Goal: Task Accomplishment & Management: Use online tool/utility

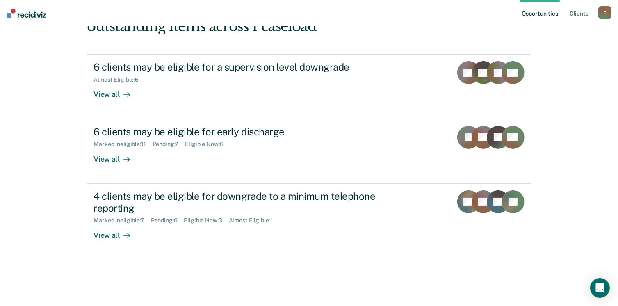
scroll to position [111, 0]
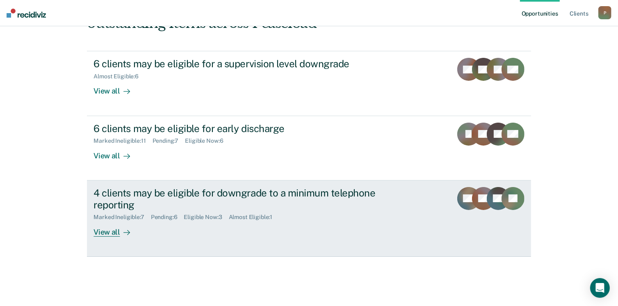
click at [132, 194] on div "4 clients may be eligible for downgrade to a minimum telephone reporting" at bounding box center [237, 199] width 288 height 24
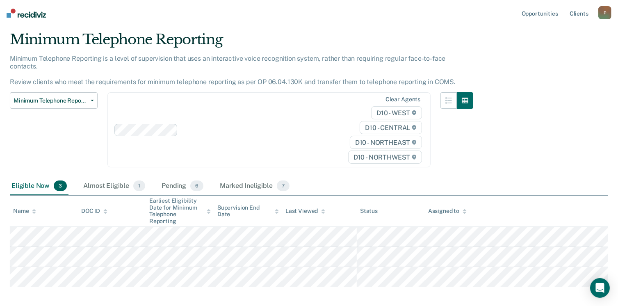
scroll to position [57, 0]
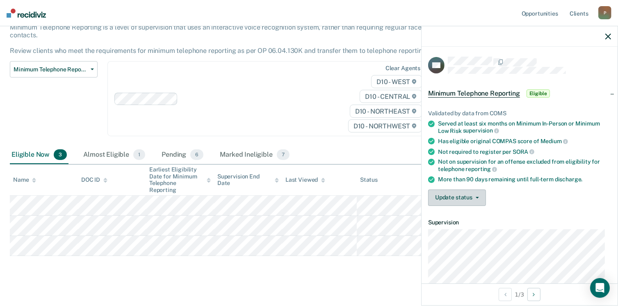
click at [476, 192] on button "Update status" at bounding box center [457, 197] width 58 height 16
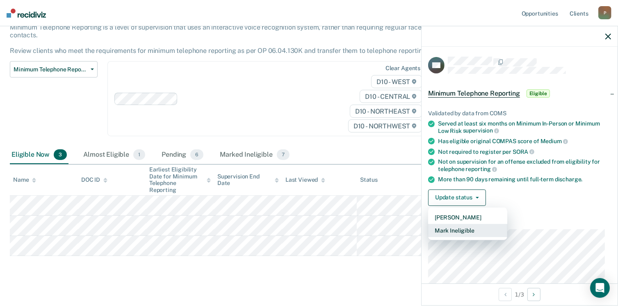
click at [461, 227] on button "Mark Ineligible" at bounding box center [467, 230] width 79 height 13
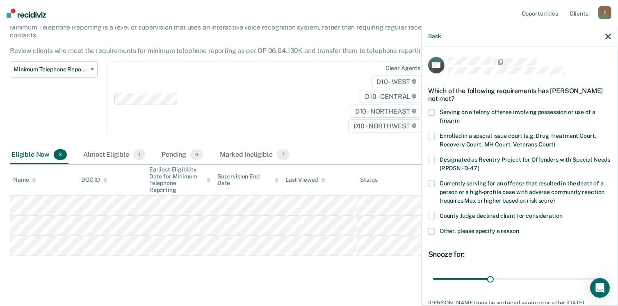
click at [434, 229] on span at bounding box center [431, 231] width 7 height 7
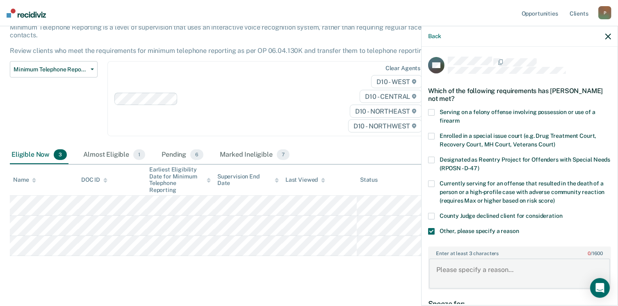
click at [464, 262] on textarea "Enter at least 3 characters 0 / 1600" at bounding box center [519, 273] width 181 height 30
type textarea "Pending Violation"
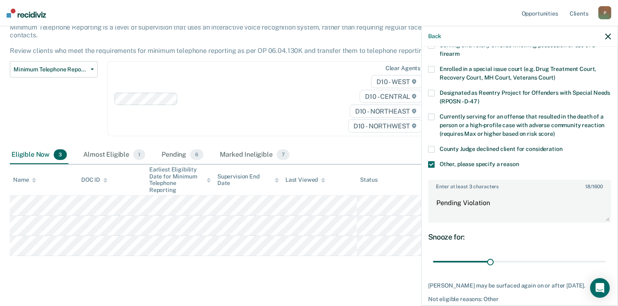
scroll to position [68, 0]
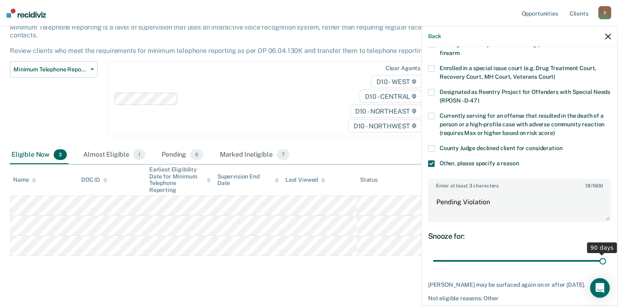
drag, startPoint x: 489, startPoint y: 261, endPoint x: 630, endPoint y: 233, distance: 143.8
type input "90"
click at [606, 254] on input "range" at bounding box center [519, 261] width 173 height 14
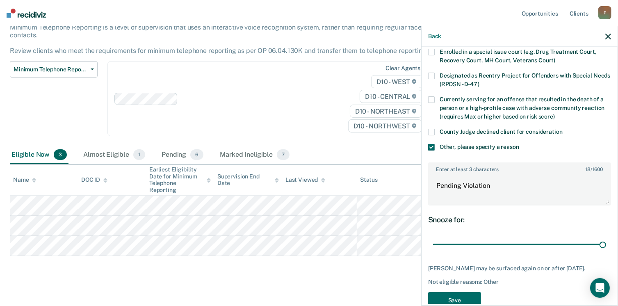
scroll to position [109, 0]
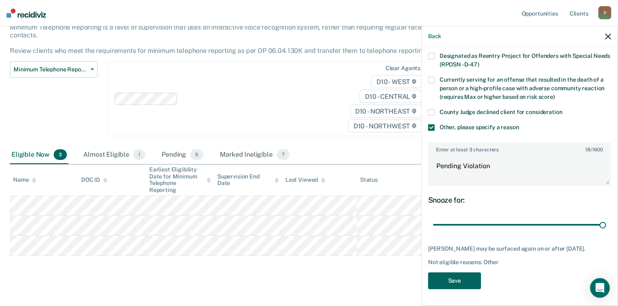
click at [465, 286] on button "Save" at bounding box center [454, 280] width 53 height 17
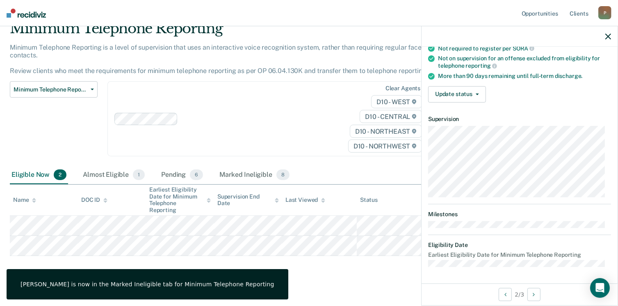
scroll to position [100, 0]
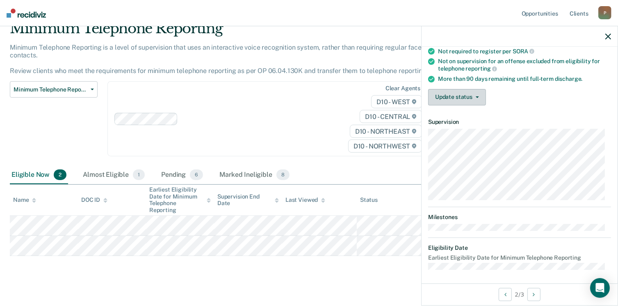
click at [478, 96] on button "Update status" at bounding box center [457, 97] width 58 height 16
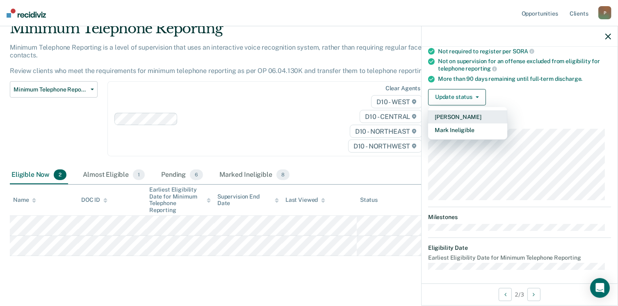
click at [463, 118] on button "[PERSON_NAME]" at bounding box center [467, 116] width 79 height 13
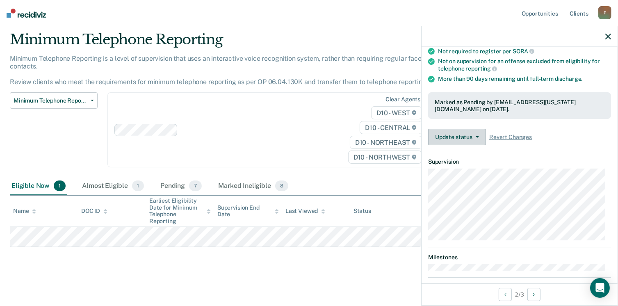
scroll to position [16, 0]
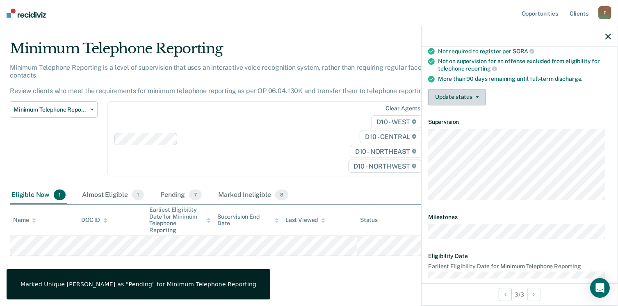
click at [478, 94] on button "Update status" at bounding box center [457, 97] width 58 height 16
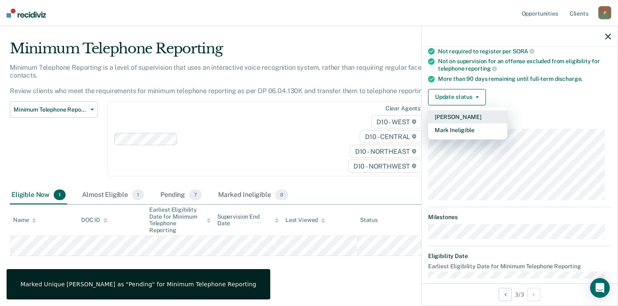
click at [467, 111] on button "[PERSON_NAME]" at bounding box center [467, 116] width 79 height 13
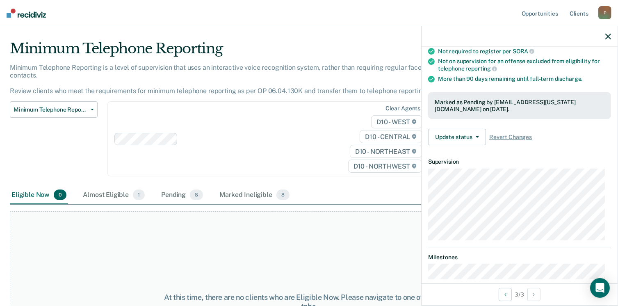
click at [605, 35] on icon "button" at bounding box center [608, 37] width 6 height 6
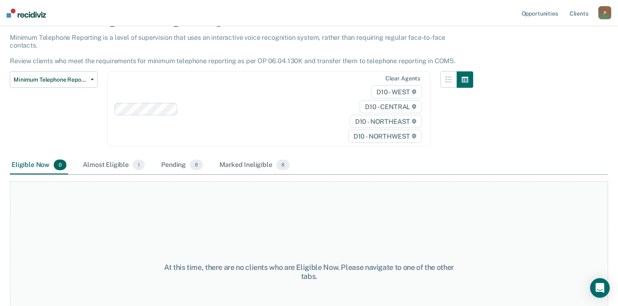
scroll to position [0, 0]
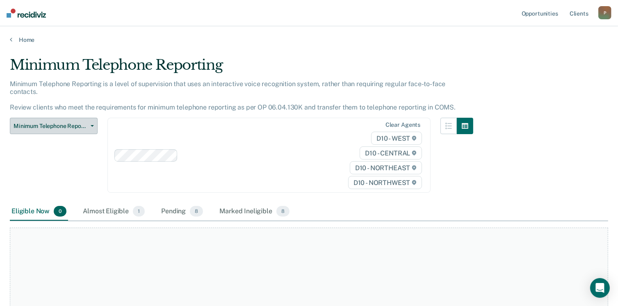
click at [91, 125] on icon "button" at bounding box center [92, 126] width 3 height 2
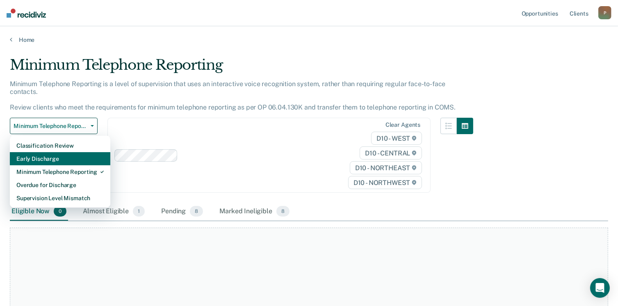
click at [62, 152] on div "Early Discharge" at bounding box center [59, 158] width 87 height 13
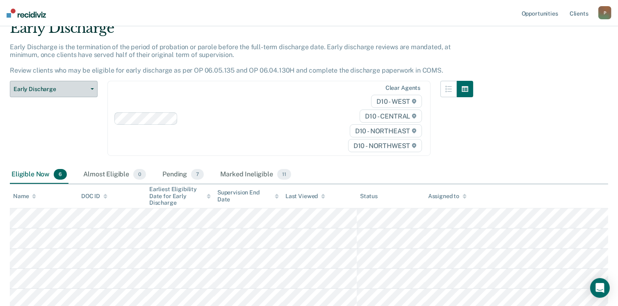
scroll to position [118, 0]
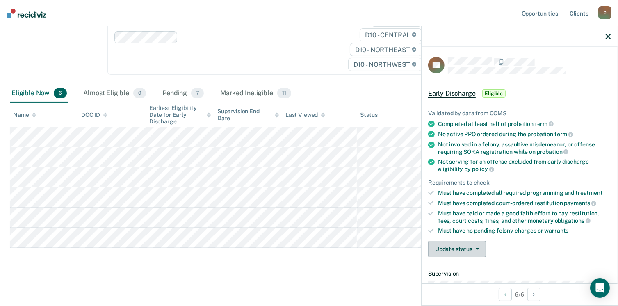
click at [476, 248] on icon "button" at bounding box center [477, 249] width 3 height 2
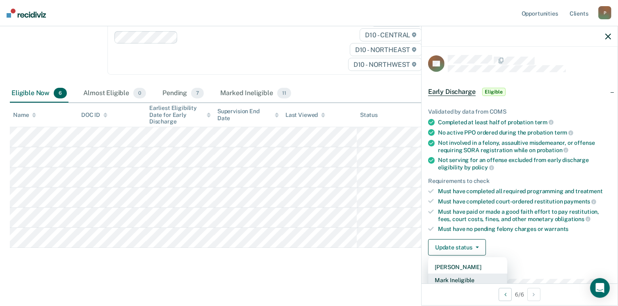
click at [471, 277] on button "Mark Ineligible" at bounding box center [467, 279] width 79 height 13
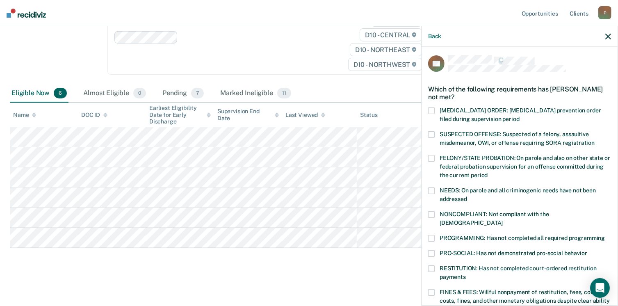
click at [432, 265] on span at bounding box center [431, 268] width 7 height 7
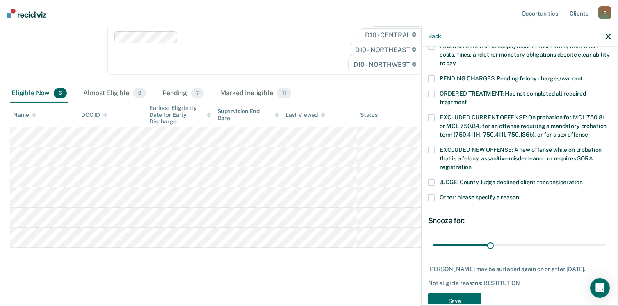
scroll to position [248, 0]
drag, startPoint x: 487, startPoint y: 235, endPoint x: 613, endPoint y: 231, distance: 125.9
type input "90"
click at [606, 238] on input "range" at bounding box center [519, 245] width 173 height 14
click at [451, 292] on button "Save" at bounding box center [454, 300] width 53 height 17
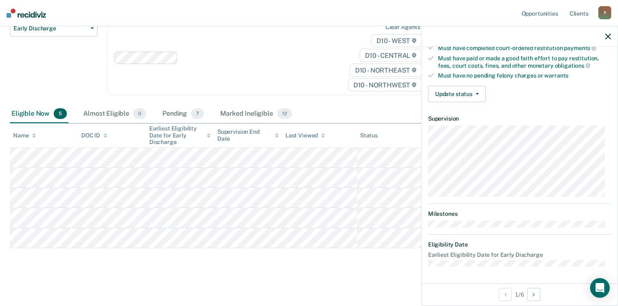
scroll to position [151, 0]
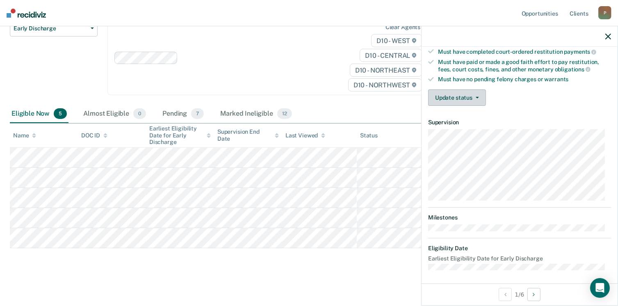
click at [477, 97] on button "Update status" at bounding box center [457, 97] width 58 height 16
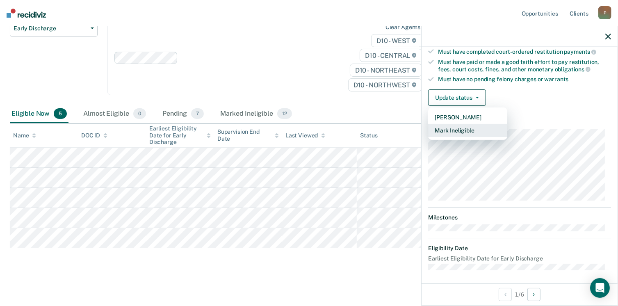
click at [460, 129] on button "Mark Ineligible" at bounding box center [467, 130] width 79 height 13
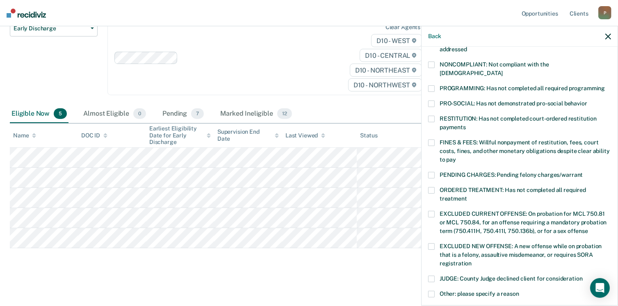
click at [431, 64] on span at bounding box center [431, 64] width 7 height 7
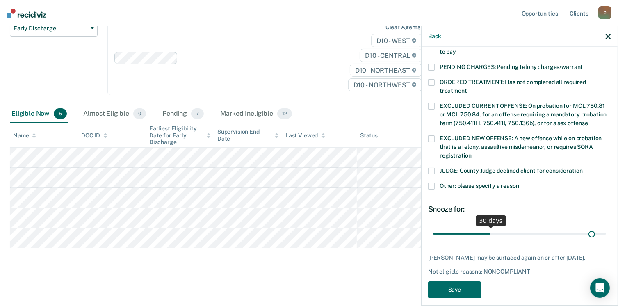
scroll to position [259, 0]
drag, startPoint x: 487, startPoint y: 224, endPoint x: 620, endPoint y: 216, distance: 133.1
type input "90"
click at [606, 227] on input "range" at bounding box center [519, 234] width 173 height 14
click at [466, 287] on button "Save" at bounding box center [454, 289] width 53 height 17
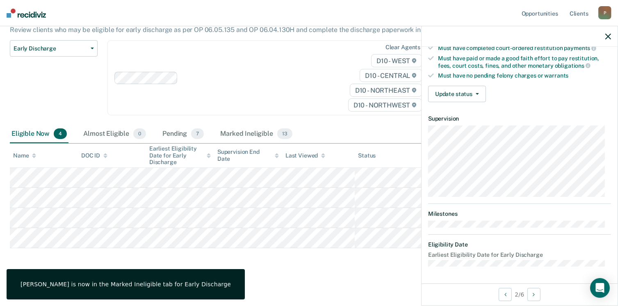
scroll to position [151, 0]
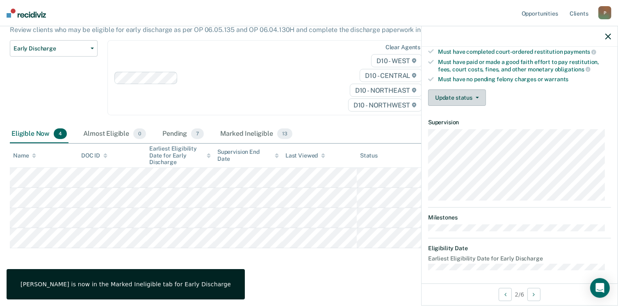
click at [479, 96] on button "Update status" at bounding box center [457, 97] width 58 height 16
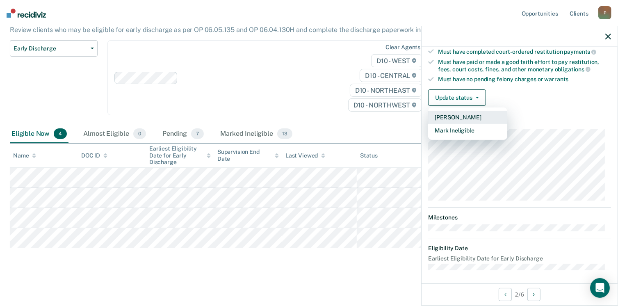
click at [462, 118] on button "[PERSON_NAME]" at bounding box center [467, 117] width 79 height 13
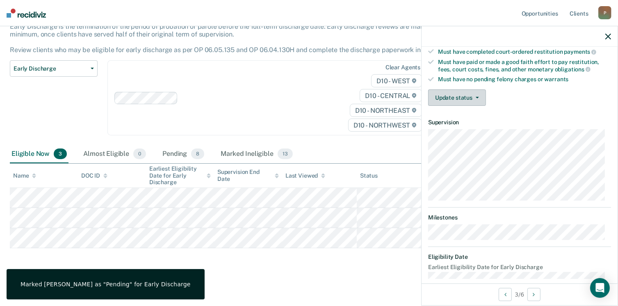
click at [478, 95] on button "Update status" at bounding box center [457, 97] width 58 height 16
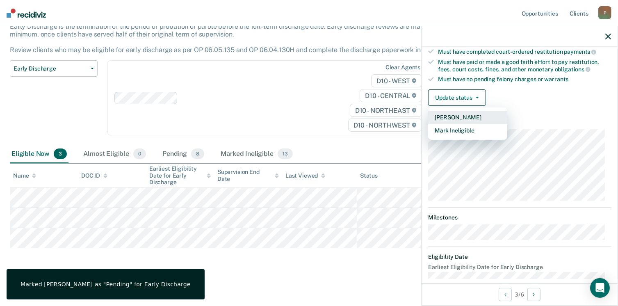
click at [465, 114] on button "[PERSON_NAME]" at bounding box center [467, 117] width 79 height 13
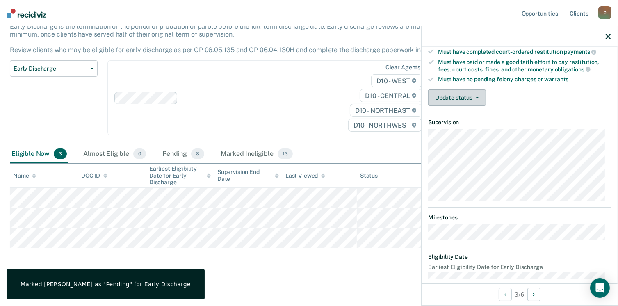
scroll to position [38, 0]
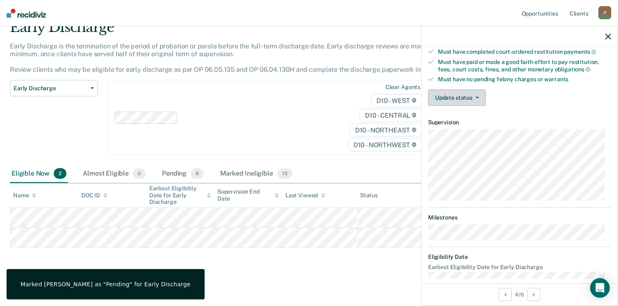
click at [479, 93] on button "Update status" at bounding box center [457, 97] width 58 height 16
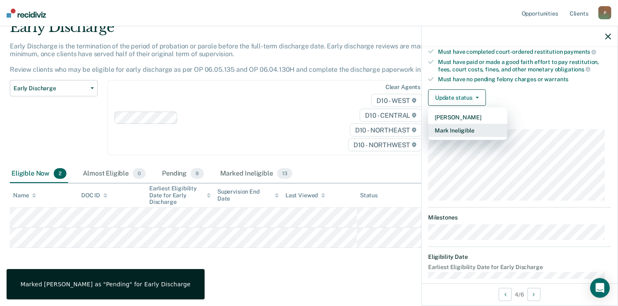
click at [464, 127] on button "Mark Ineligible" at bounding box center [467, 130] width 79 height 13
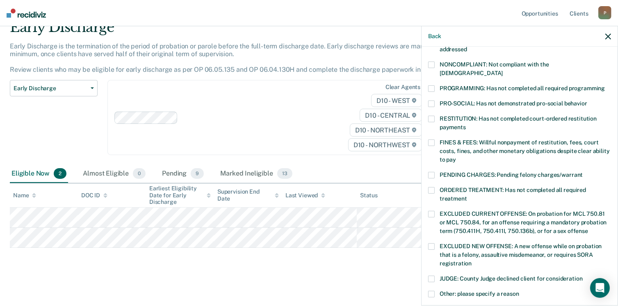
click at [434, 67] on label "NONCOMPLIANT: Not compliant with the [DEMOGRAPHIC_DATA]" at bounding box center [519, 69] width 183 height 17
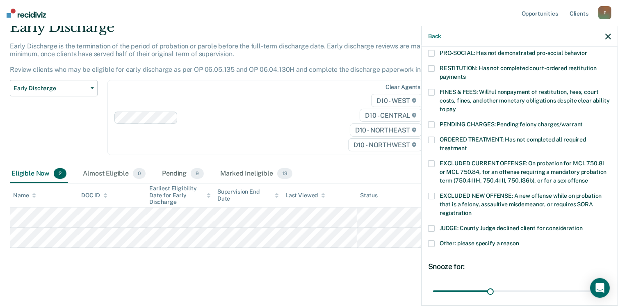
scroll to position [265, 0]
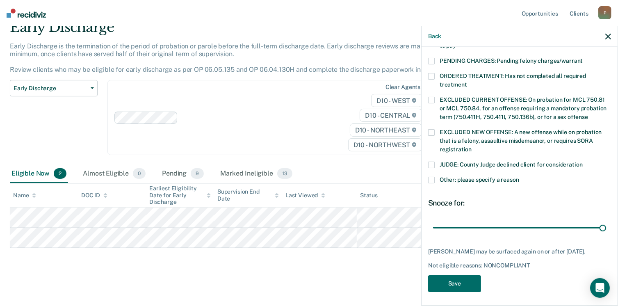
drag, startPoint x: 489, startPoint y: 220, endPoint x: 606, endPoint y: 213, distance: 117.8
type input "90"
click at [606, 221] on input "range" at bounding box center [519, 228] width 173 height 14
drag, startPoint x: 457, startPoint y: 284, endPoint x: 449, endPoint y: 284, distance: 7.4
click at [457, 284] on button "Save" at bounding box center [454, 283] width 53 height 17
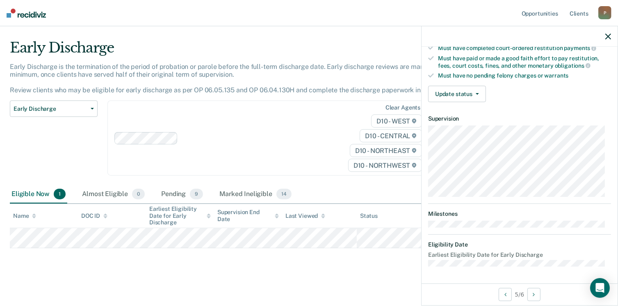
scroll to position [151, 0]
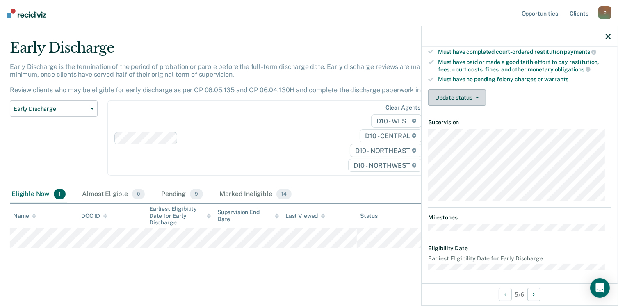
click at [479, 98] on button "Update status" at bounding box center [457, 97] width 58 height 16
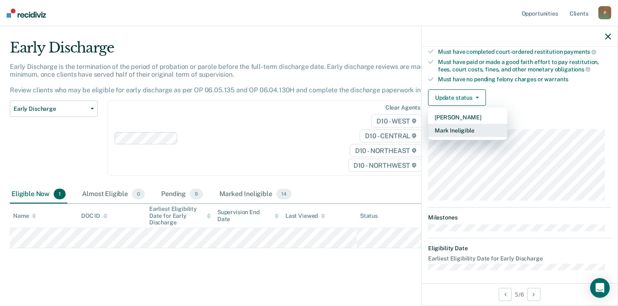
click at [467, 127] on button "Mark Ineligible" at bounding box center [467, 130] width 79 height 13
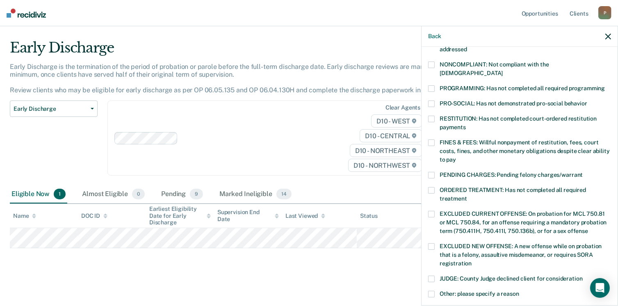
click at [433, 65] on span at bounding box center [431, 64] width 7 height 7
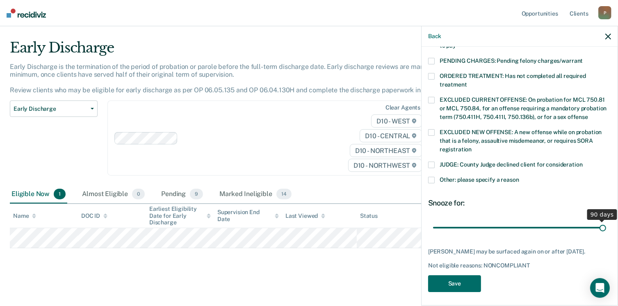
drag, startPoint x: 489, startPoint y: 219, endPoint x: 666, endPoint y: 190, distance: 179.1
type input "90"
click at [606, 221] on input "range" at bounding box center [519, 228] width 173 height 14
click at [464, 286] on button "Save" at bounding box center [454, 283] width 53 height 17
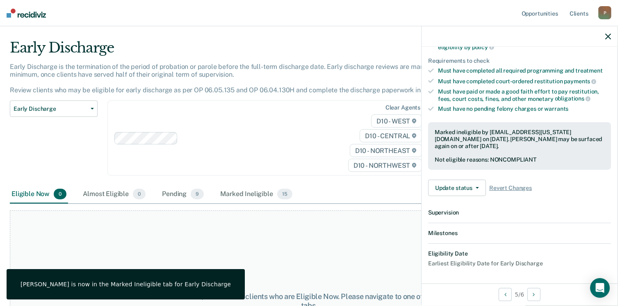
scroll to position [212, 0]
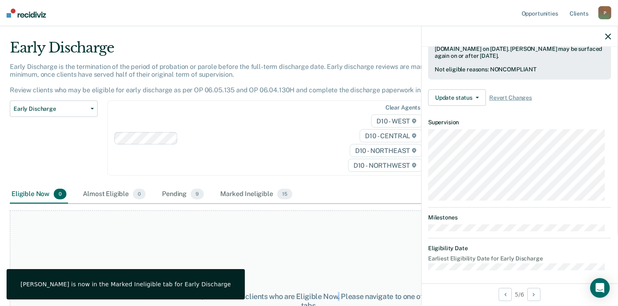
drag, startPoint x: 338, startPoint y: 276, endPoint x: 339, endPoint y: 271, distance: 5.4
click at [339, 271] on div "At this time, there are no clients who are Eligible Now. Please navigate to one…" at bounding box center [309, 300] width 598 height 181
drag, startPoint x: 339, startPoint y: 271, endPoint x: 319, endPoint y: 293, distance: 29.3
click at [319, 293] on div "At this time, there are no clients who are Eligible Now. Please navigate to one…" at bounding box center [308, 301] width 299 height 18
click at [93, 108] on icon "button" at bounding box center [92, 109] width 3 height 2
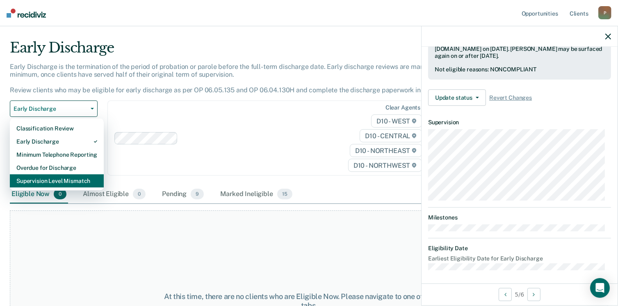
click at [64, 179] on div "Supervision Level Mismatch" at bounding box center [56, 180] width 81 height 13
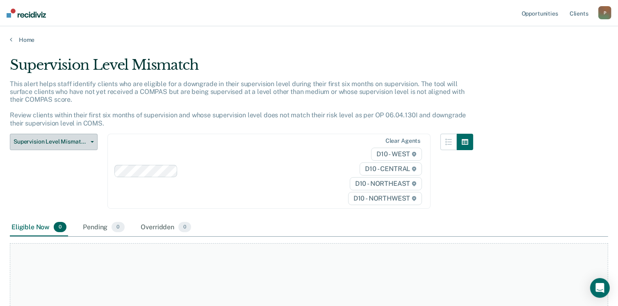
click at [96, 139] on button "Supervision Level Mismatch" at bounding box center [54, 142] width 88 height 16
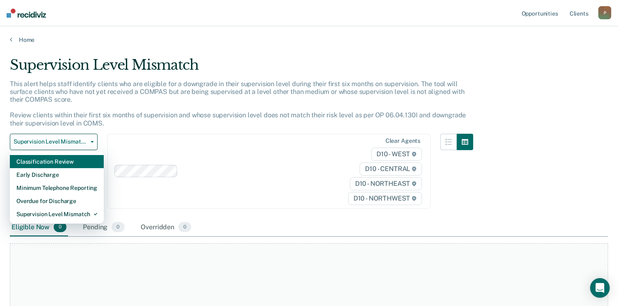
click at [69, 163] on div "Classification Review" at bounding box center [56, 161] width 81 height 13
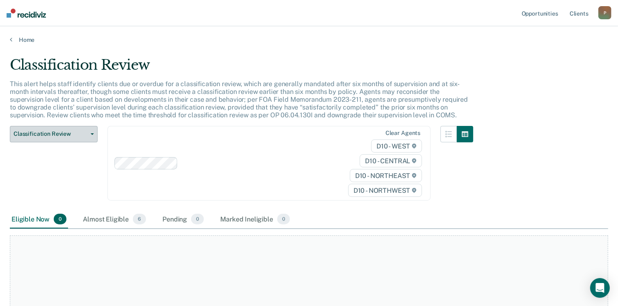
click at [92, 131] on button "Classification Review" at bounding box center [54, 134] width 88 height 16
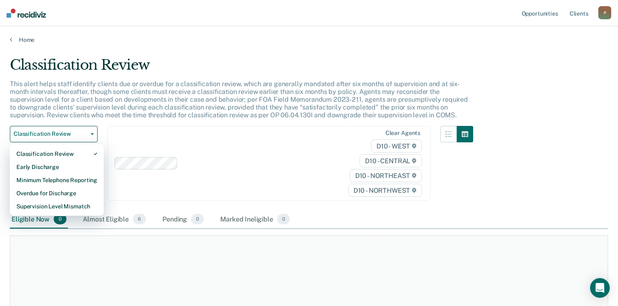
drag, startPoint x: 190, startPoint y: 255, endPoint x: 206, endPoint y: 251, distance: 16.4
